Goal: Information Seeking & Learning: Find specific fact

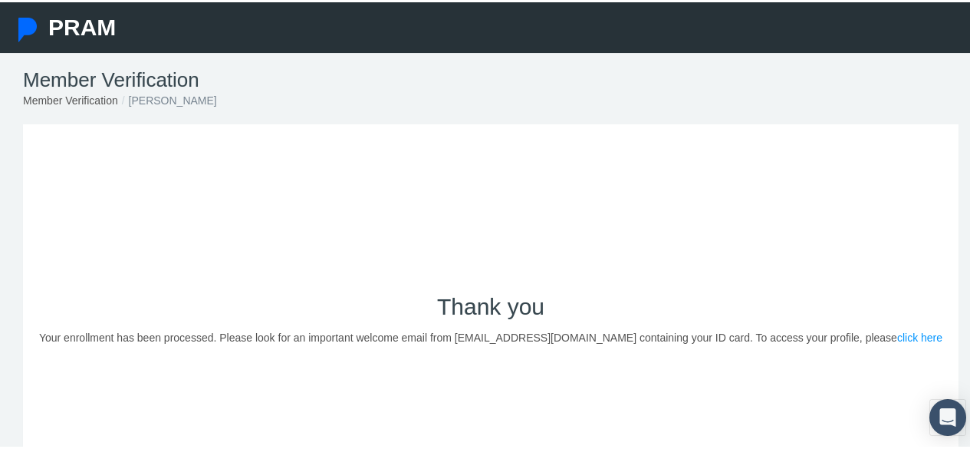
click at [897, 334] on link "click here" at bounding box center [919, 335] width 45 height 12
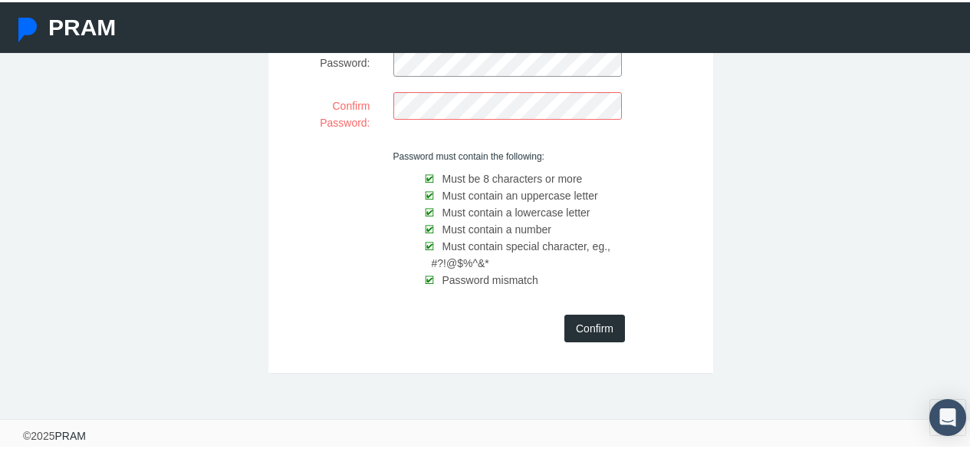
scroll to position [156, 0]
click at [600, 328] on input "Confirm" at bounding box center [594, 325] width 61 height 28
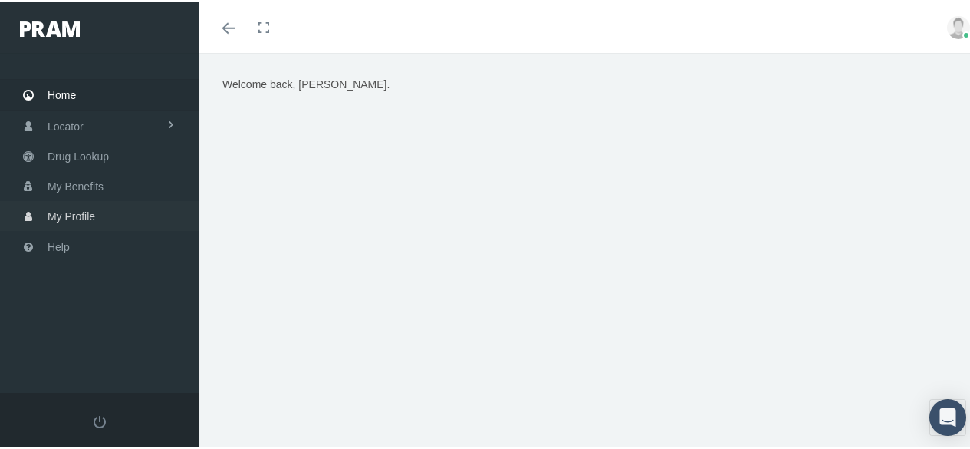
click at [81, 207] on span "My Profile" at bounding box center [72, 213] width 48 height 29
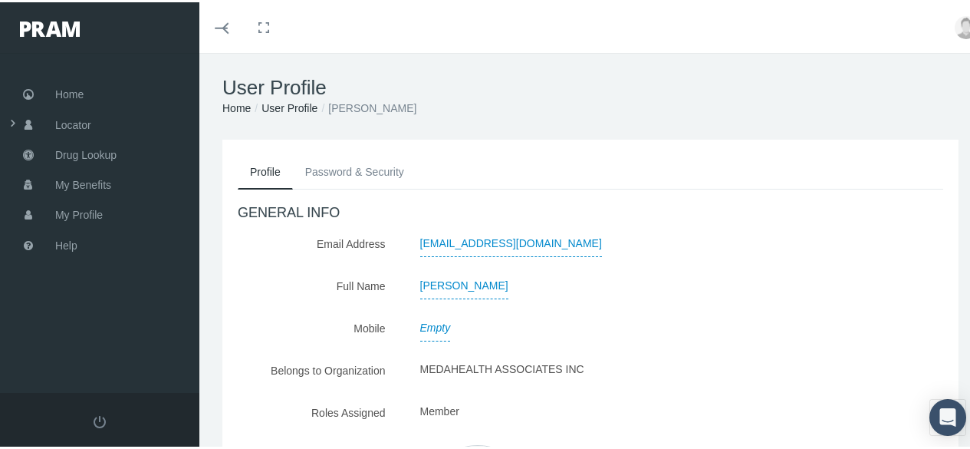
click at [287, 110] on link "User Profile" at bounding box center [289, 106] width 56 height 12
click at [335, 169] on link "Password & Security" at bounding box center [354, 170] width 123 height 34
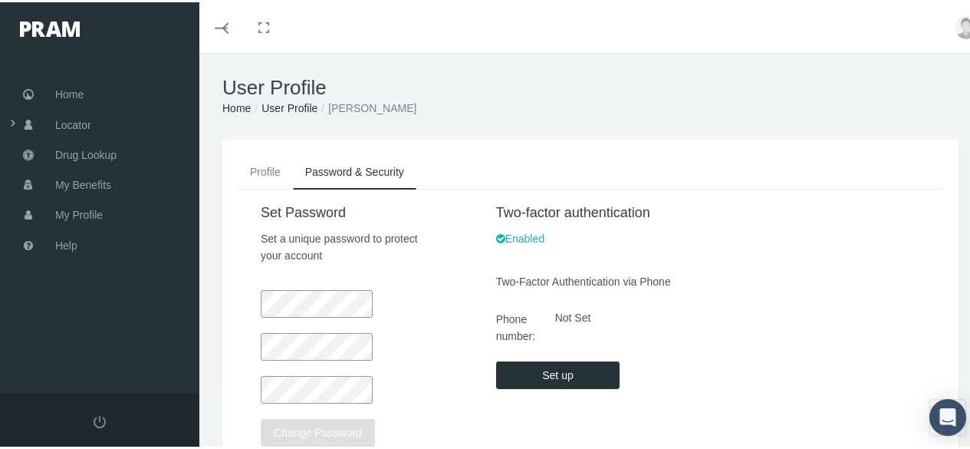
click at [533, 371] on input "Set up" at bounding box center [558, 373] width 124 height 28
click at [63, 94] on span "Home" at bounding box center [69, 91] width 28 height 29
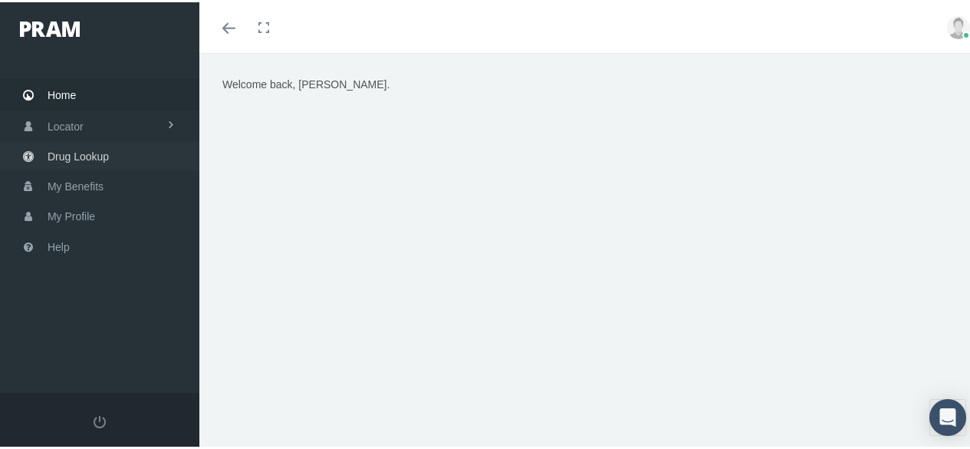
click at [85, 152] on span "Drug Lookup" at bounding box center [78, 154] width 61 height 29
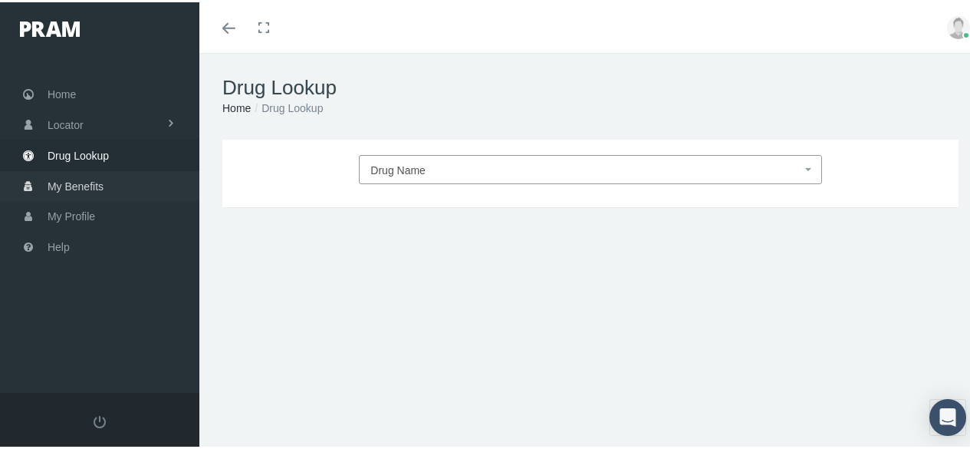
click at [93, 186] on span "My Benefits" at bounding box center [76, 183] width 56 height 29
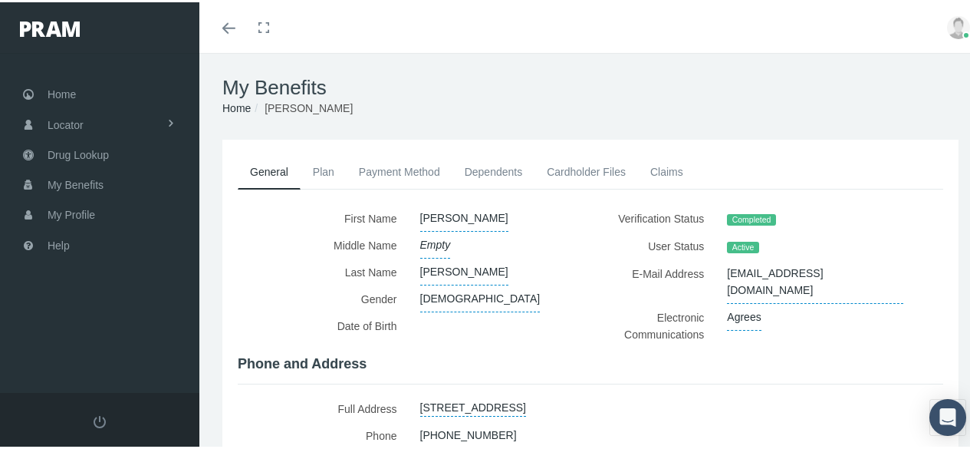
click at [331, 170] on link "Plan" at bounding box center [324, 170] width 46 height 34
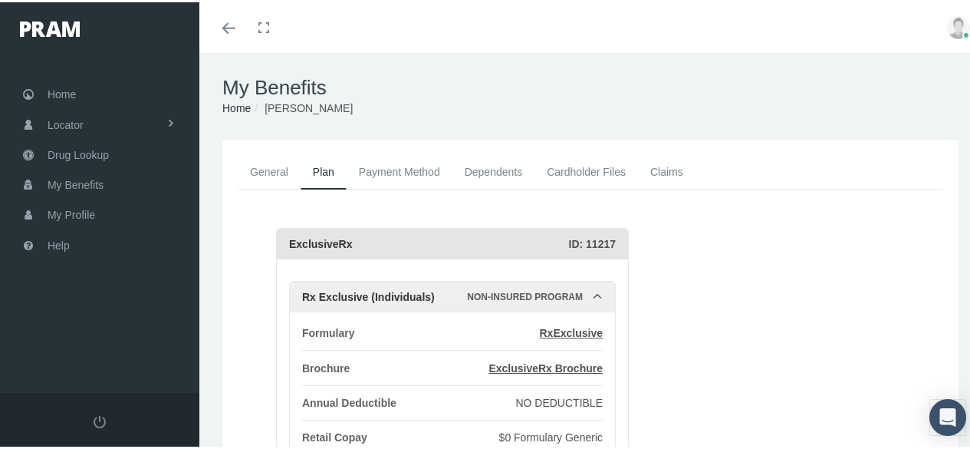
click at [363, 175] on link "Payment Method" at bounding box center [400, 170] width 106 height 34
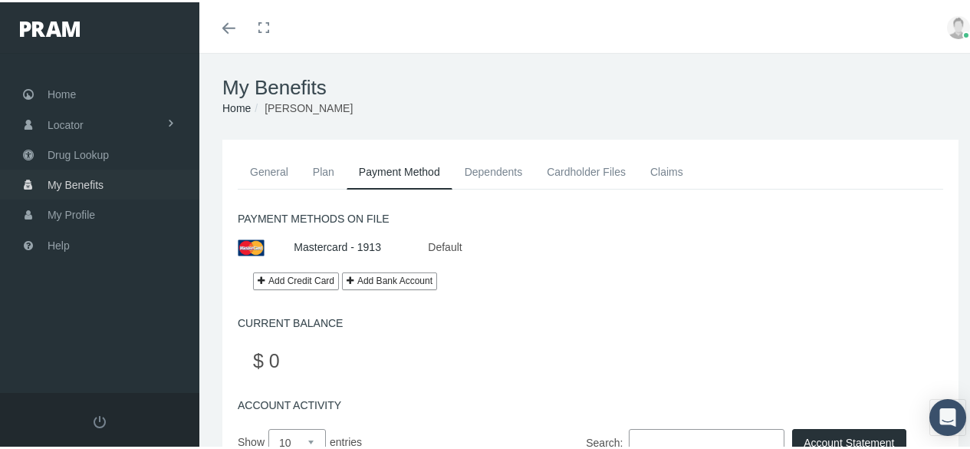
click at [107, 188] on link "My Benefits" at bounding box center [99, 182] width 199 height 30
click at [83, 147] on span "Drug Lookup" at bounding box center [78, 152] width 61 height 29
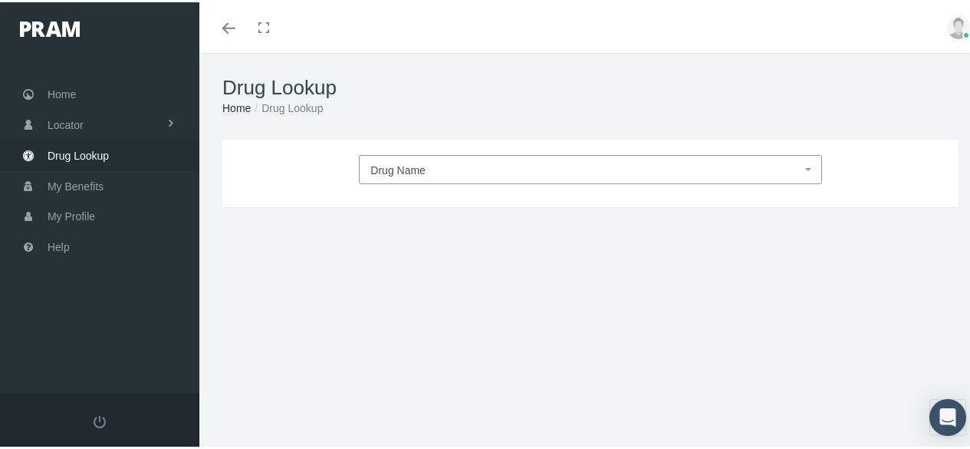
click at [947, 31] on img at bounding box center [958, 25] width 23 height 23
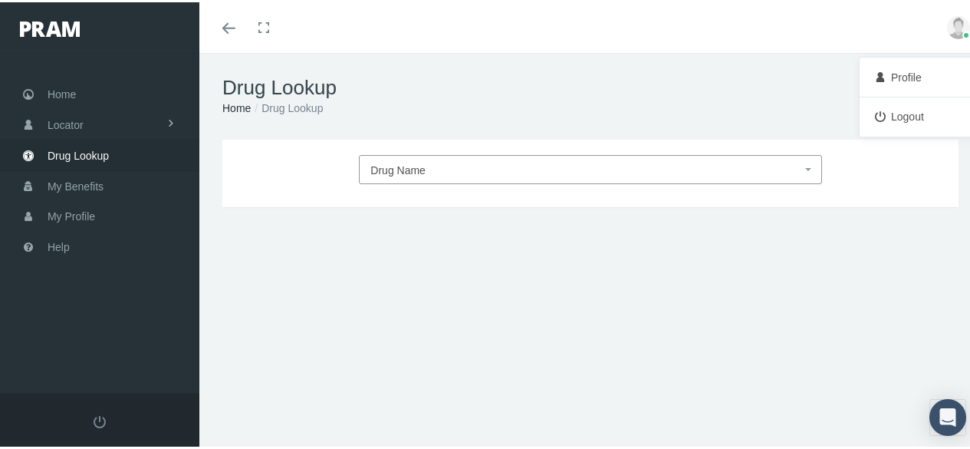
click at [889, 72] on link "Profile" at bounding box center [919, 75] width 113 height 29
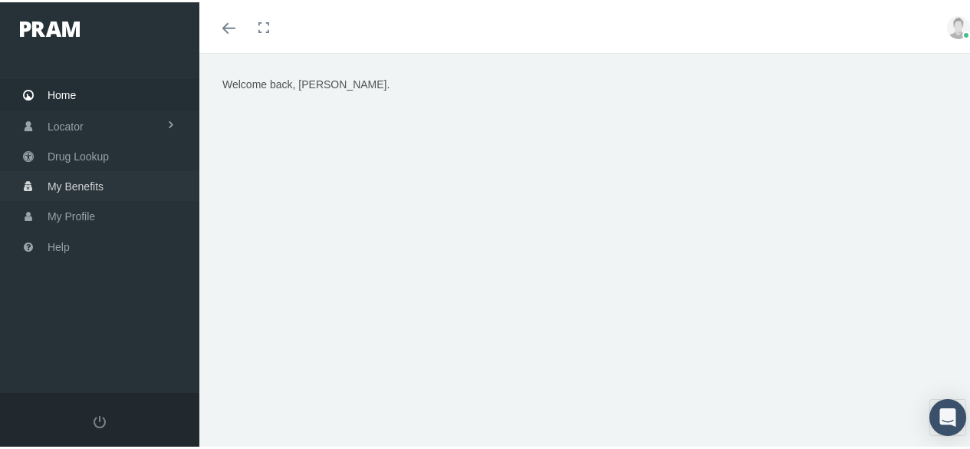
click at [87, 178] on span "My Benefits" at bounding box center [76, 183] width 56 height 29
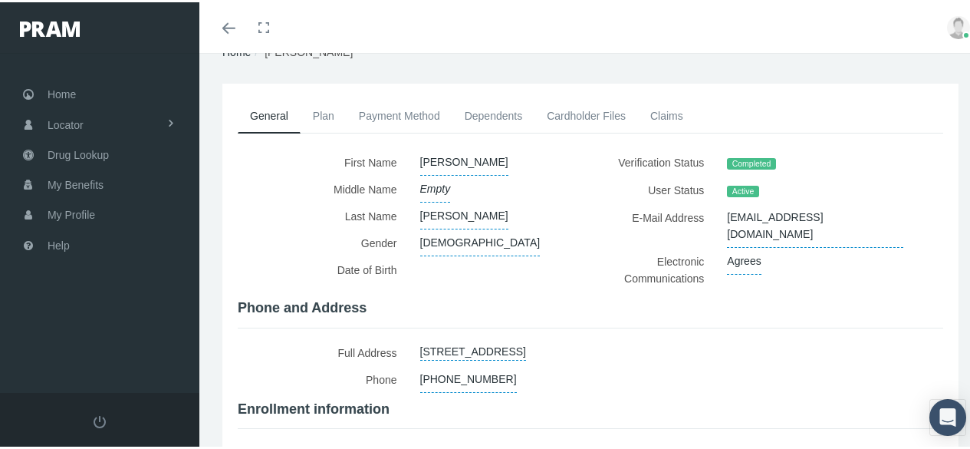
scroll to position [55, 0]
click at [665, 110] on link "Claims" at bounding box center [667, 114] width 58 height 34
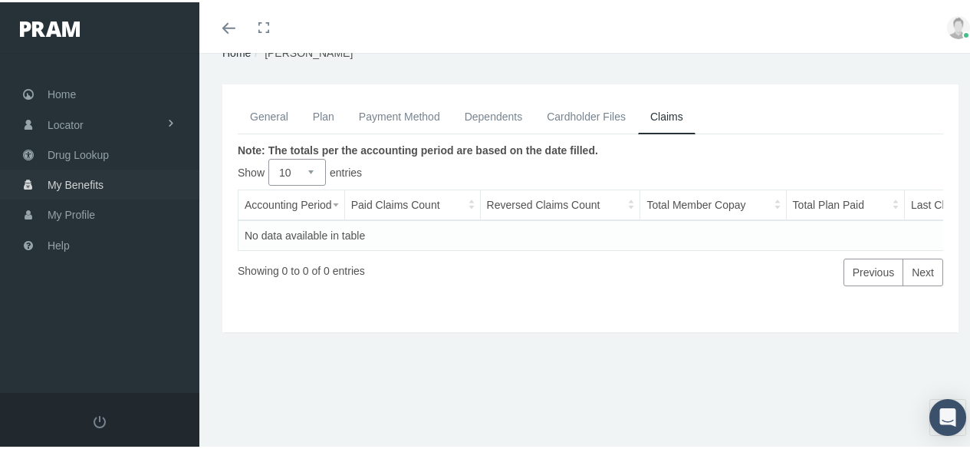
click at [86, 176] on span "My Benefits" at bounding box center [76, 182] width 56 height 29
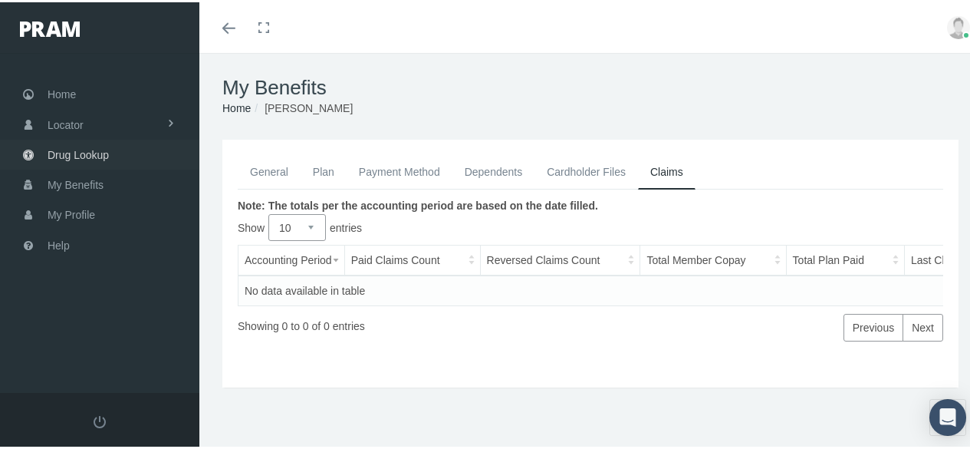
click at [109, 146] on link "Drug Lookup" at bounding box center [99, 152] width 199 height 30
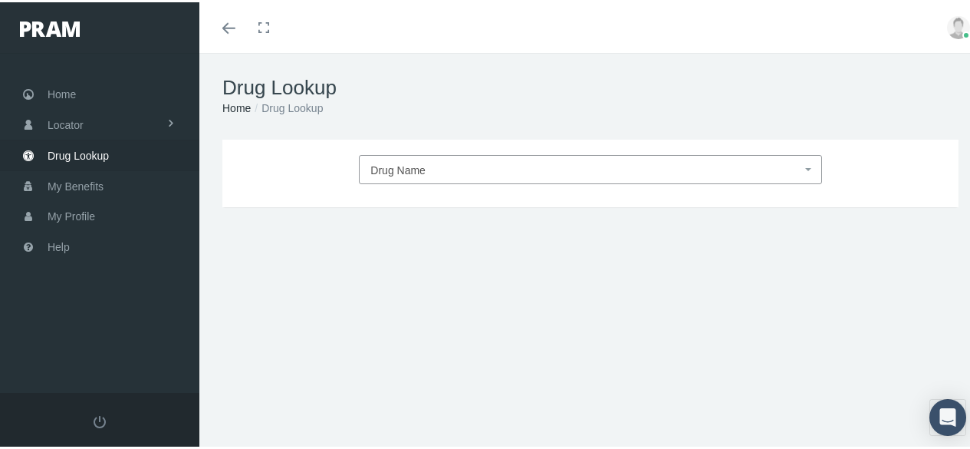
click at [388, 166] on span "Drug Name" at bounding box center [397, 168] width 55 height 12
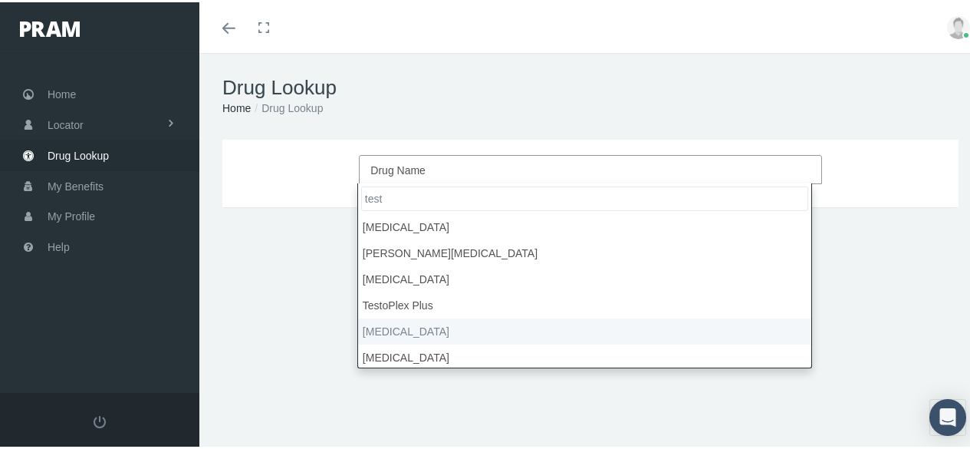
type input "test"
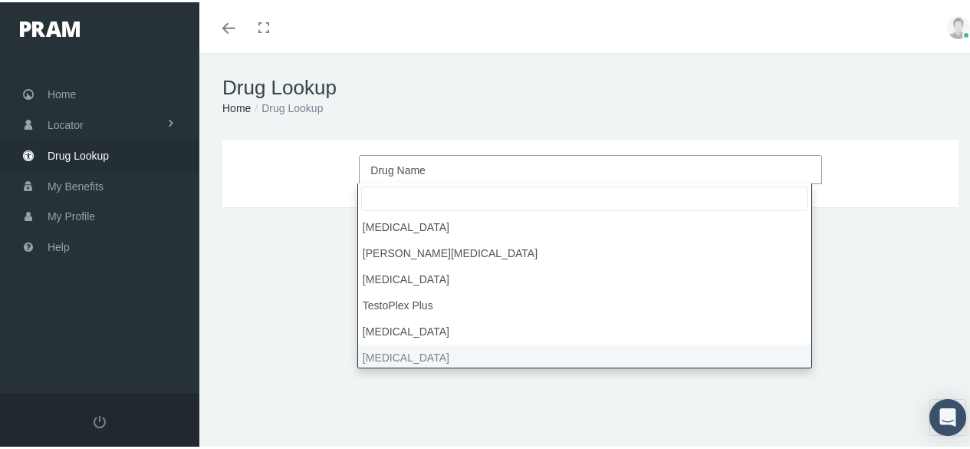
select select "Testosterone Cypionate"
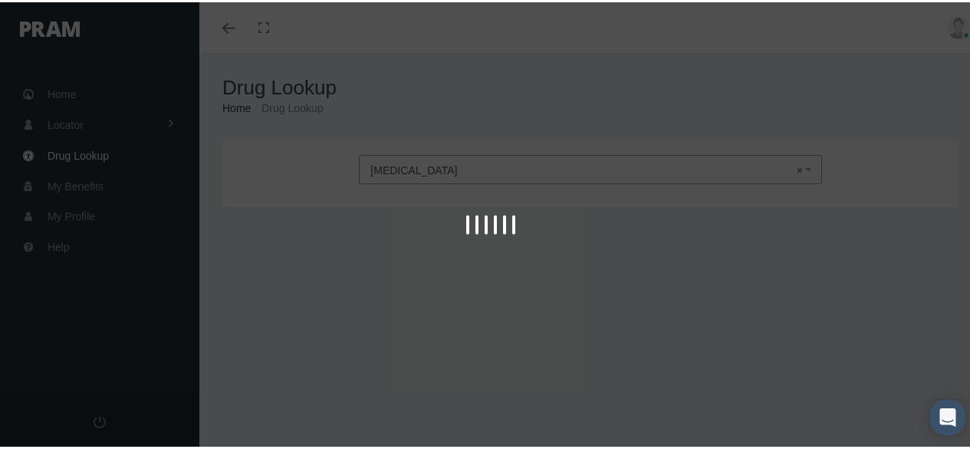
type input "30"
select select "Powder"
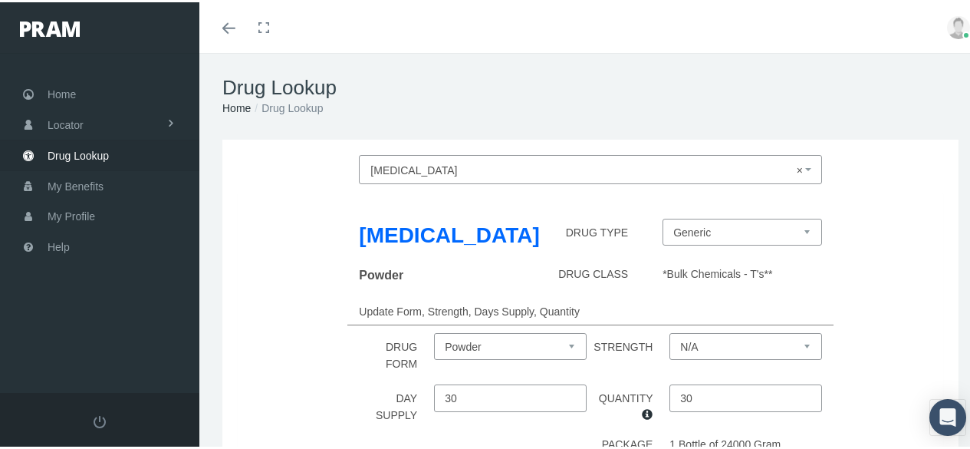
click at [509, 164] on span "× Testosterone Cypionate" at bounding box center [585, 168] width 430 height 20
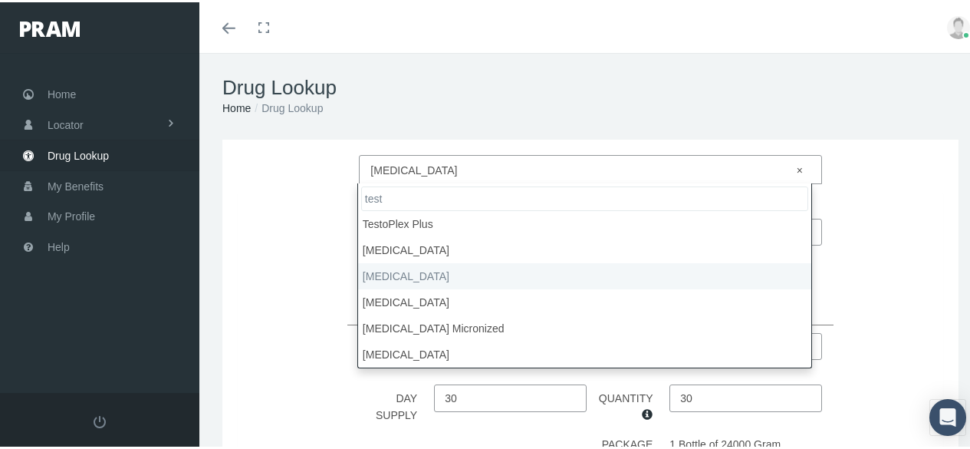
scroll to position [81, 0]
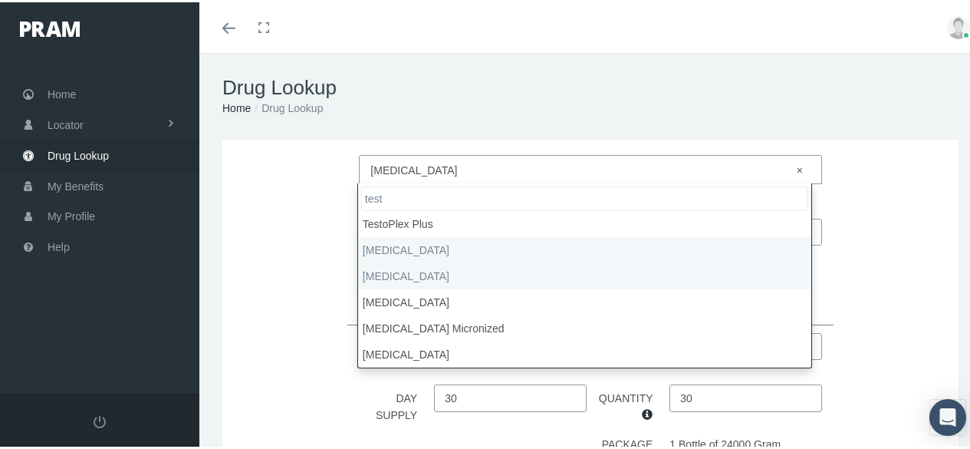
type input "test"
select select "Testosterone"
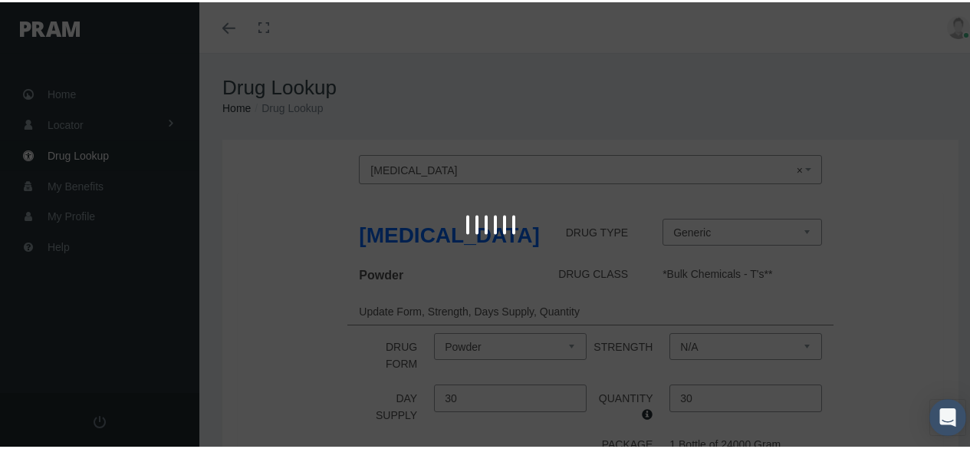
select select "Gel"
select select "1.62 %"
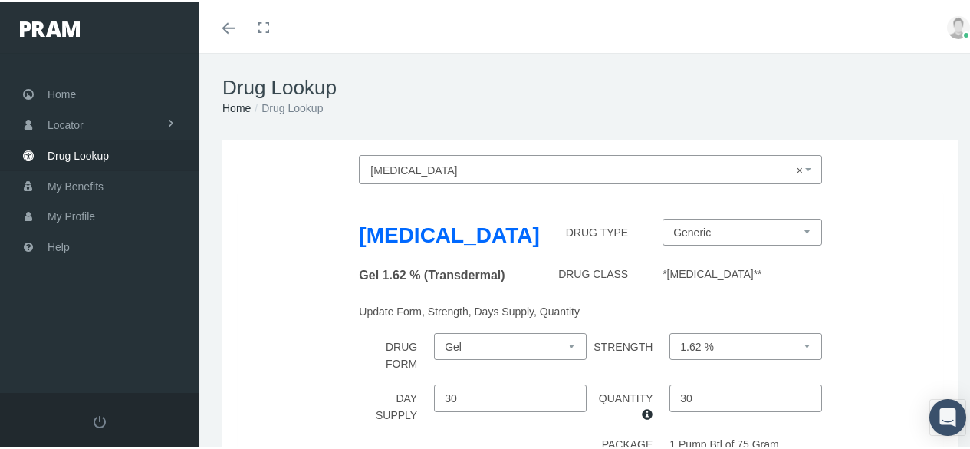
click at [569, 343] on select "Gel Pellet Powder Solution" at bounding box center [510, 343] width 153 height 27
click at [570, 343] on select "Gel Pellet Powder Solution" at bounding box center [510, 343] width 153 height 27
select select "Solution"
click at [434, 350] on select "Gel Pellet Powder Solution" at bounding box center [510, 343] width 153 height 27
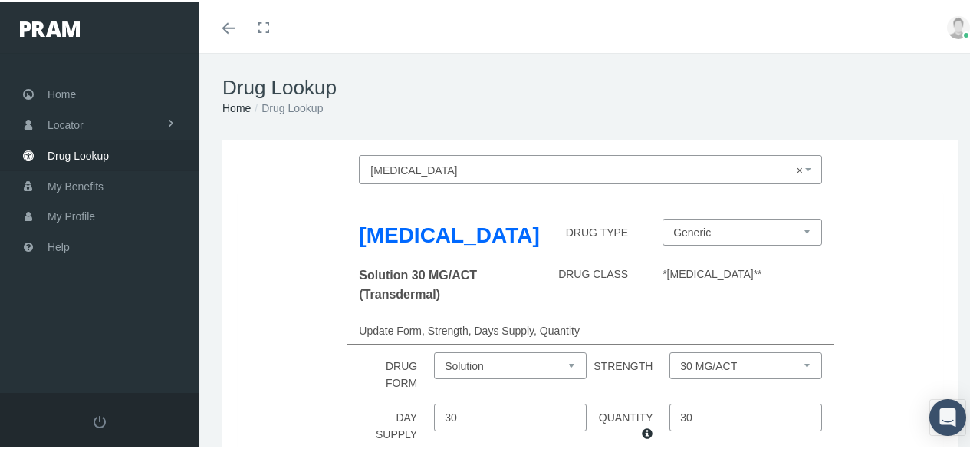
click at [775, 368] on select "30 MG/ACT" at bounding box center [745, 363] width 153 height 27
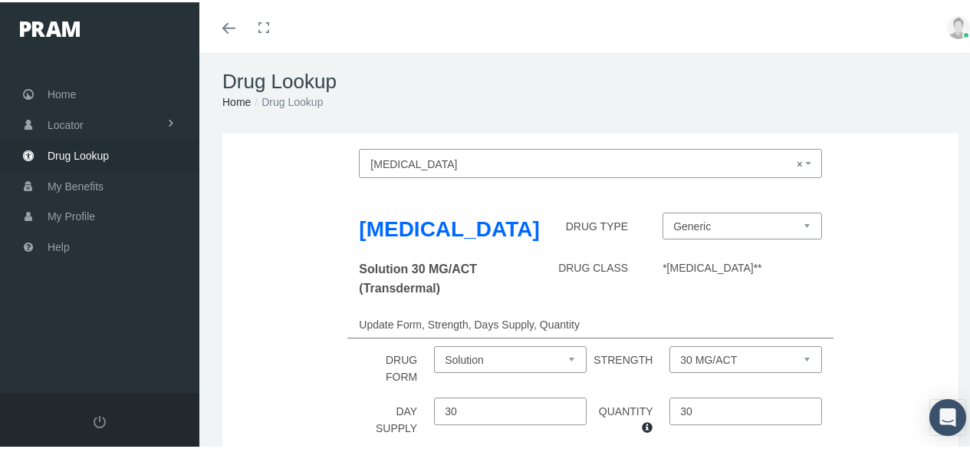
scroll to position [0, 0]
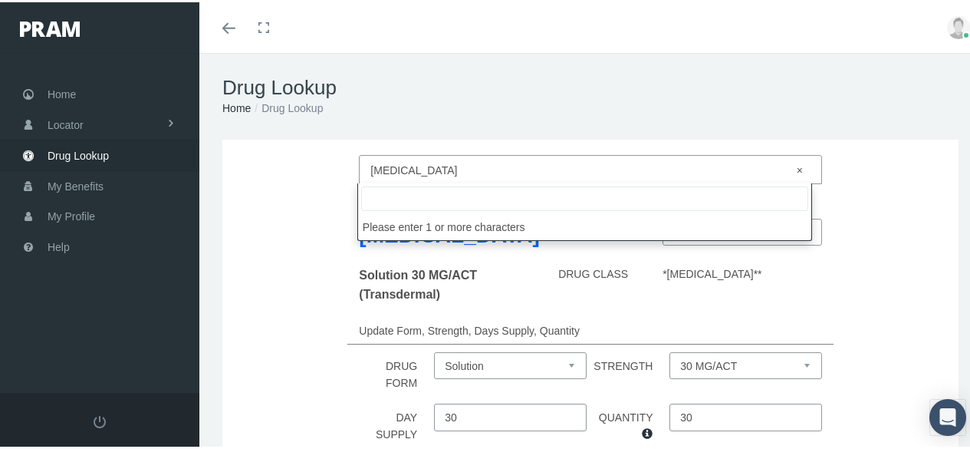
click at [444, 165] on span "× Testosterone" at bounding box center [585, 168] width 430 height 20
select select
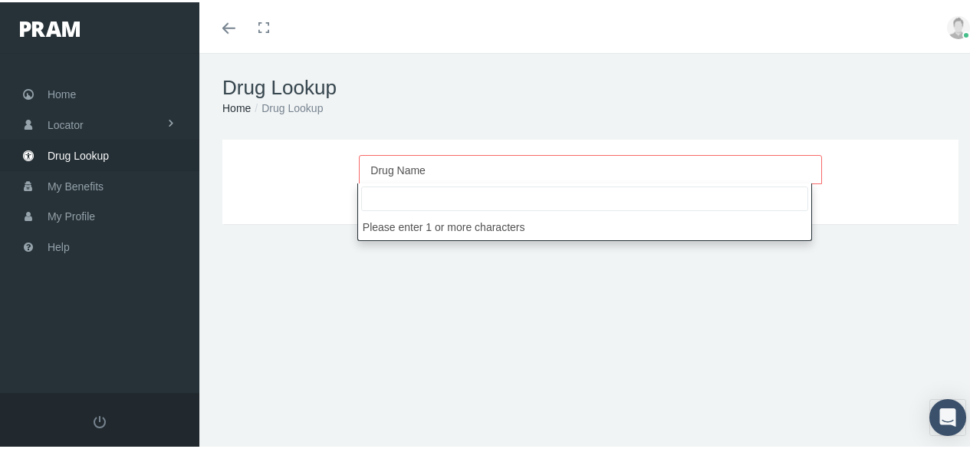
click at [452, 203] on input "search" at bounding box center [584, 196] width 447 height 25
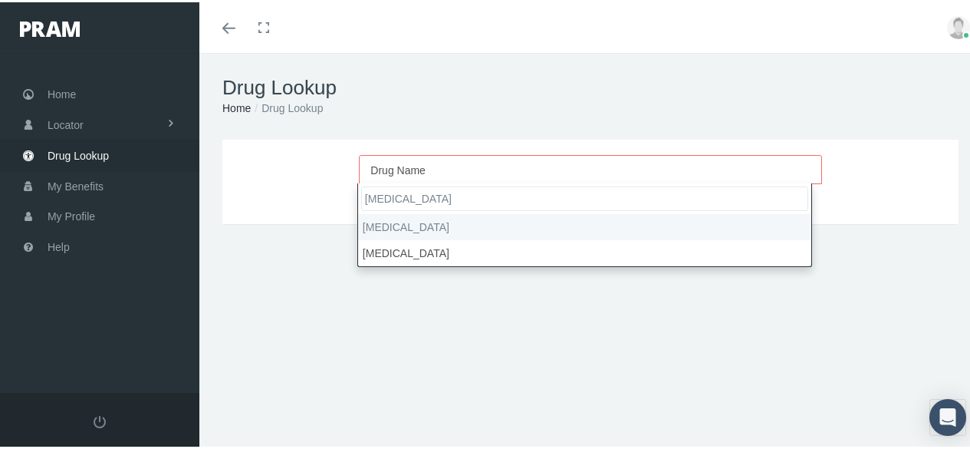
type input "lyrica"
select select "Lyrica"
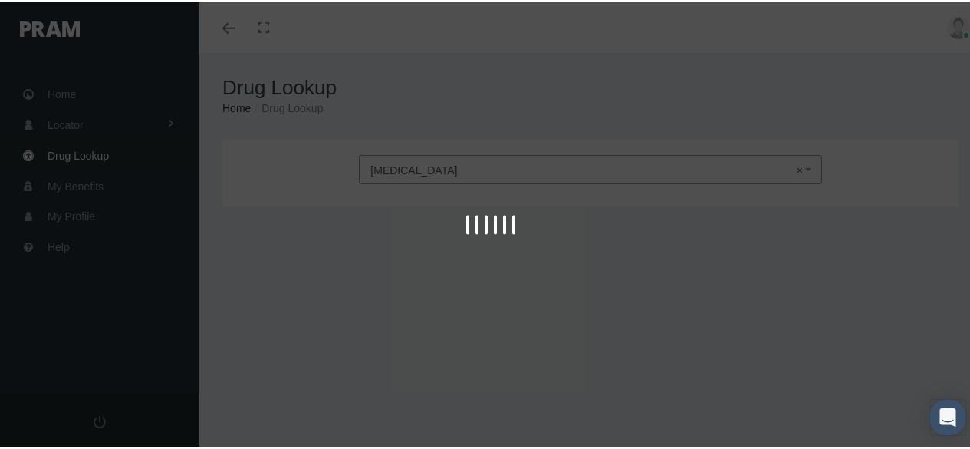
type input "30"
select select "Capsule"
select select "100 MG"
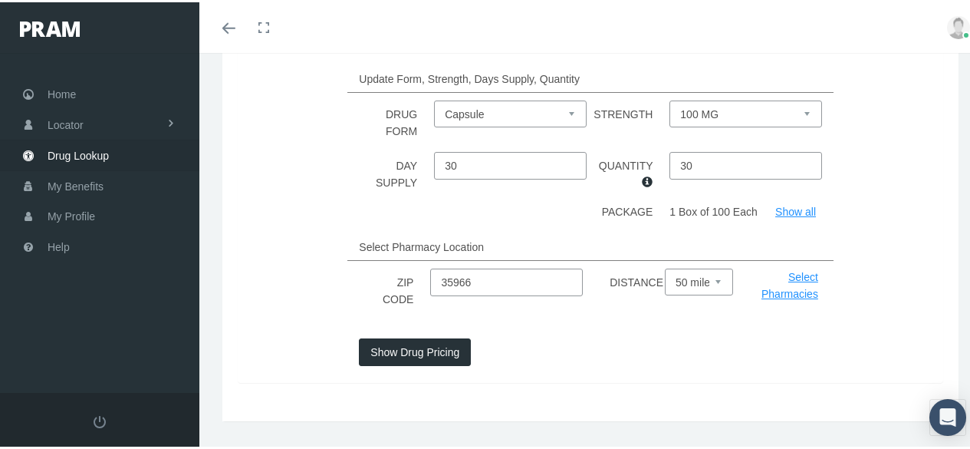
scroll to position [265, 0]
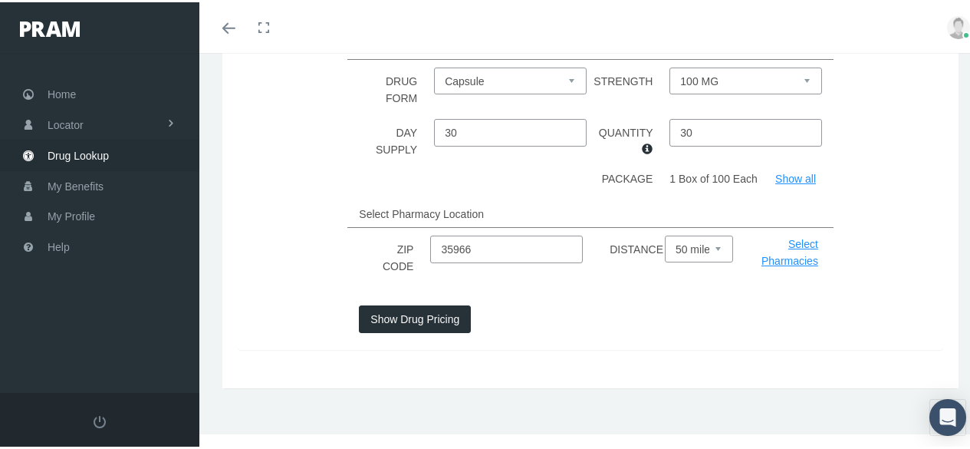
click at [383, 317] on button "Show Drug Pricing" at bounding box center [415, 317] width 112 height 28
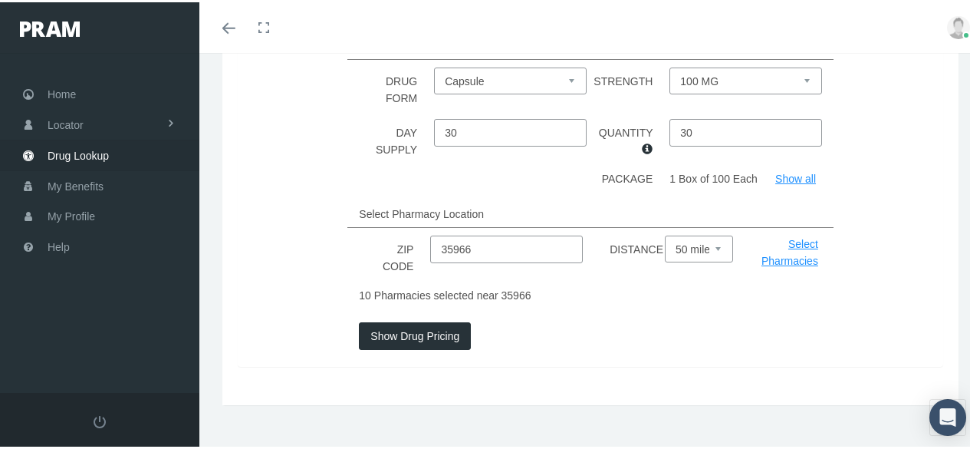
scroll to position [189, 0]
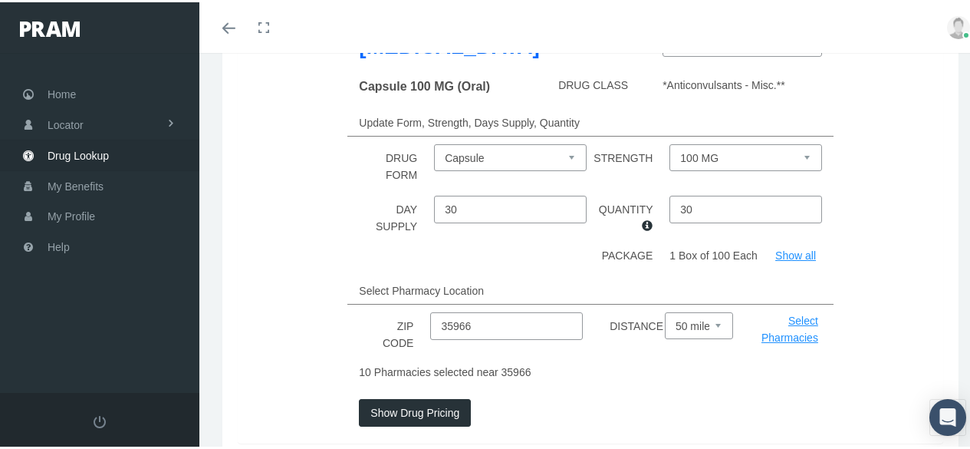
click at [797, 255] on link "Show all" at bounding box center [795, 253] width 41 height 12
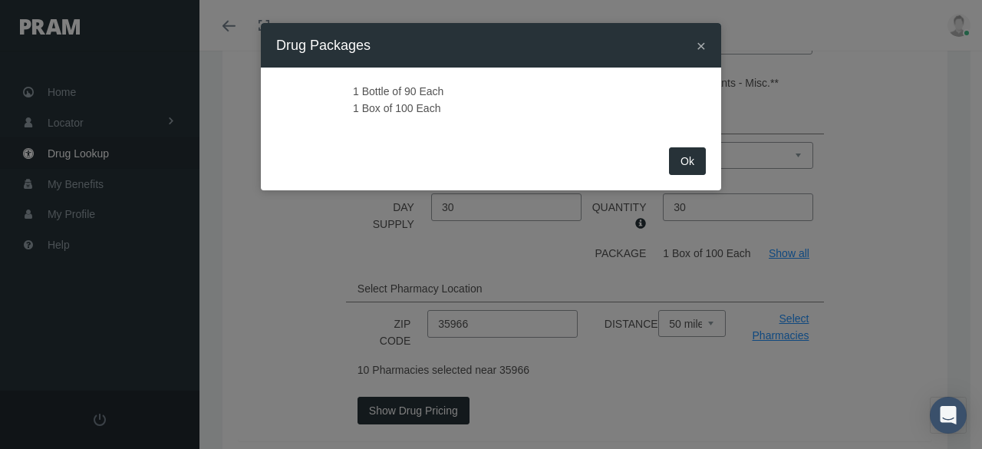
click at [697, 169] on button "Ok" at bounding box center [687, 161] width 37 height 28
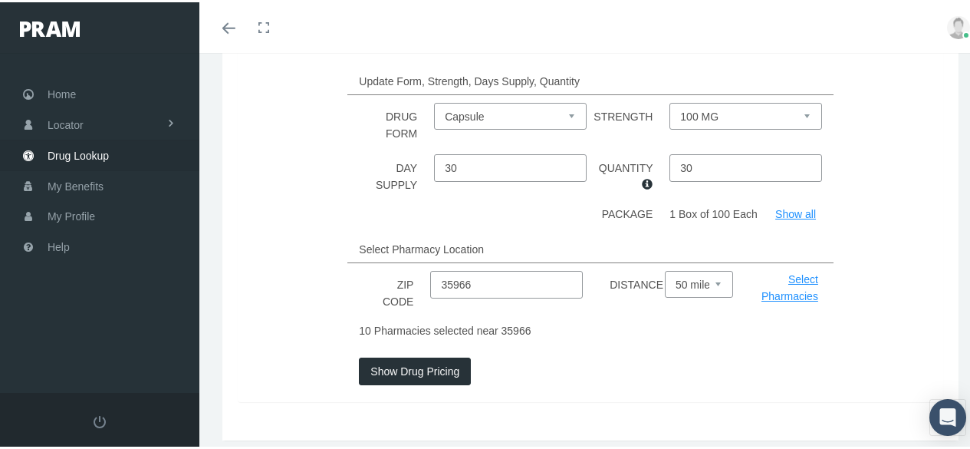
scroll to position [282, 0]
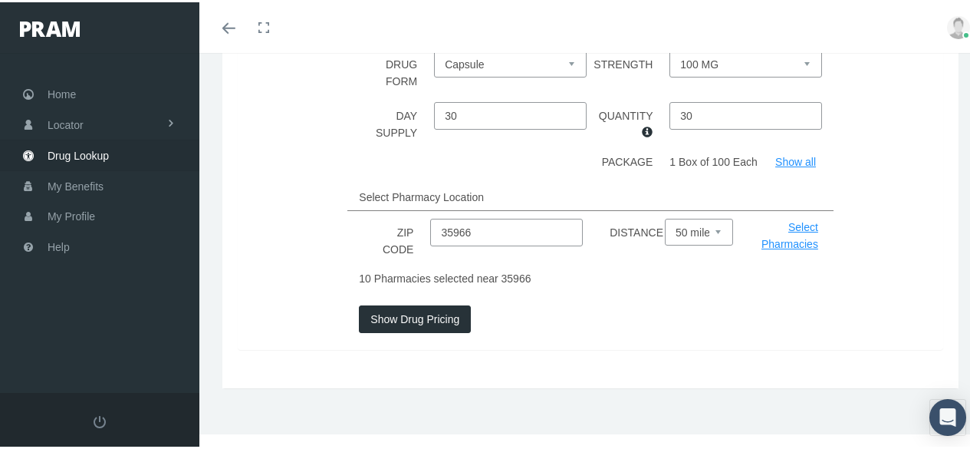
click at [805, 236] on link "Select Pharmacies" at bounding box center [789, 233] width 57 height 29
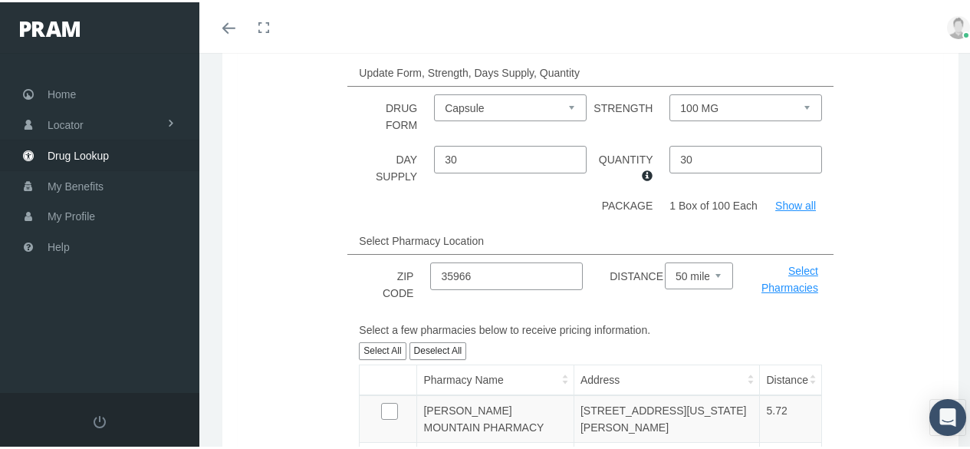
scroll to position [0, 0]
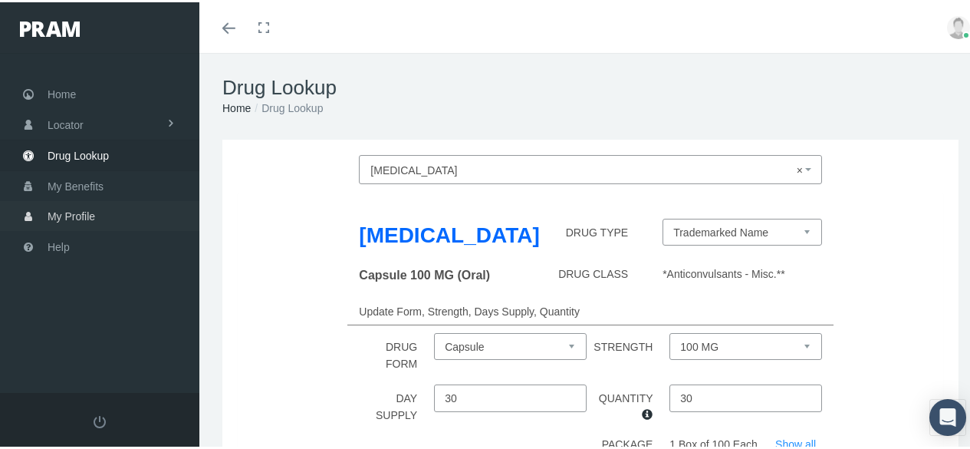
click at [60, 209] on span "My Profile" at bounding box center [72, 213] width 48 height 29
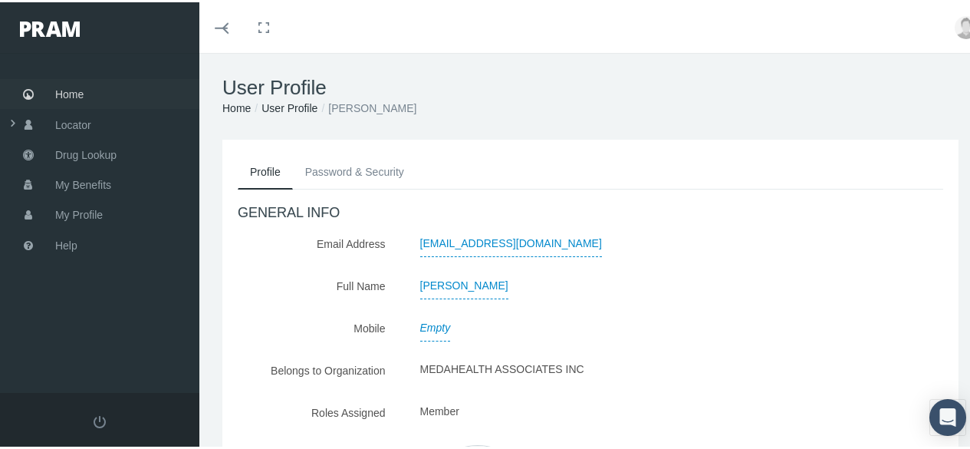
click at [83, 97] on span "Home" at bounding box center [69, 91] width 28 height 29
